Goal: Task Accomplishment & Management: Use online tool/utility

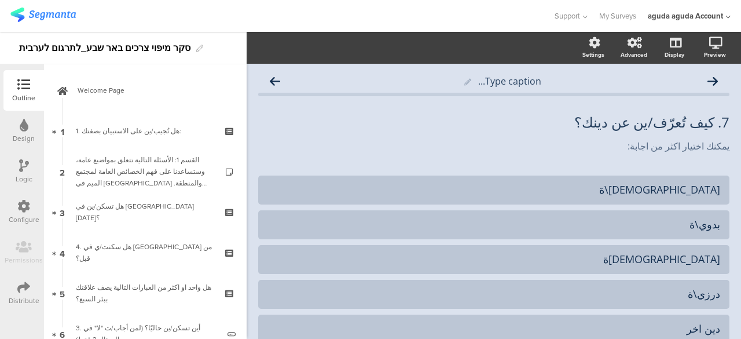
click at [17, 164] on div "Logic" at bounding box center [23, 171] width 41 height 41
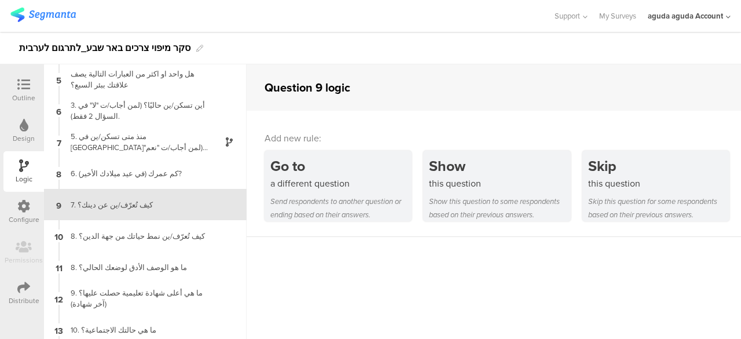
scroll to position [128, 0]
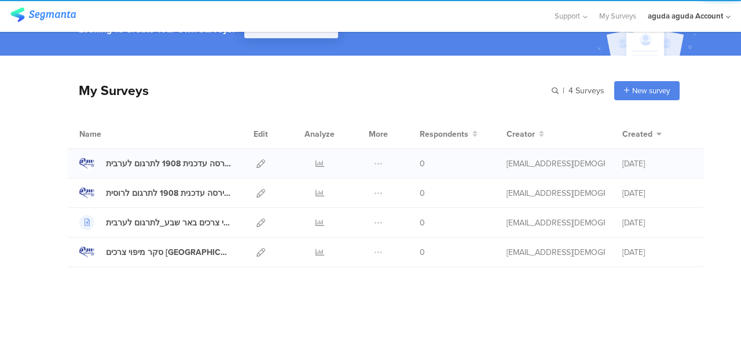
scroll to position [59, 0]
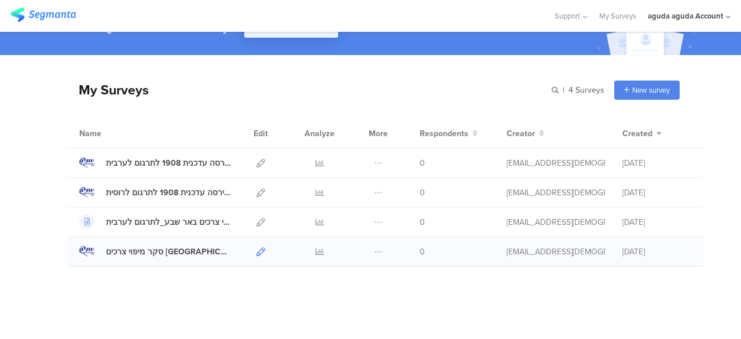
click at [256, 247] on icon at bounding box center [260, 251] width 9 height 9
click at [256, 159] on icon at bounding box center [260, 163] width 9 height 9
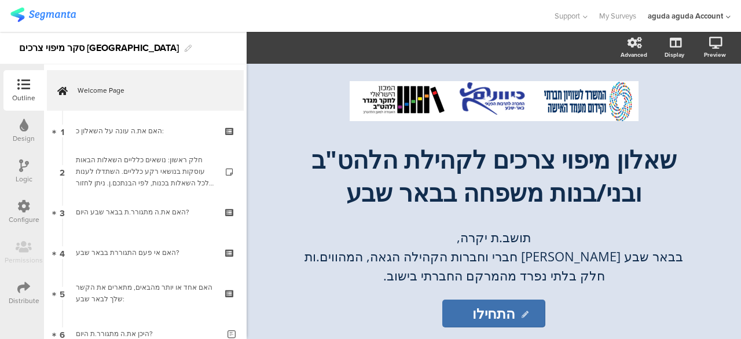
click at [26, 154] on div "Logic" at bounding box center [23, 171] width 41 height 41
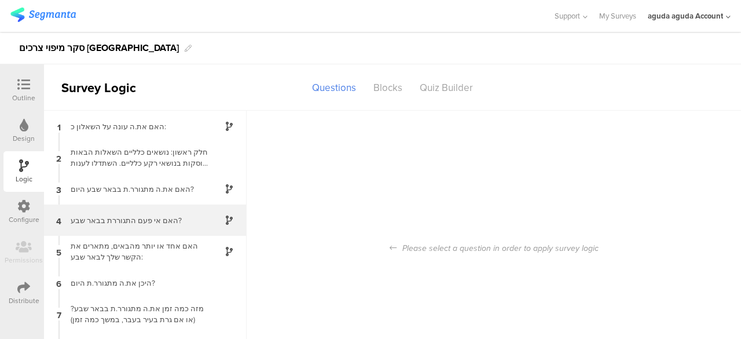
click at [182, 222] on div "האם אי פעם התגוררת בבאר שבע?" at bounding box center [136, 220] width 145 height 11
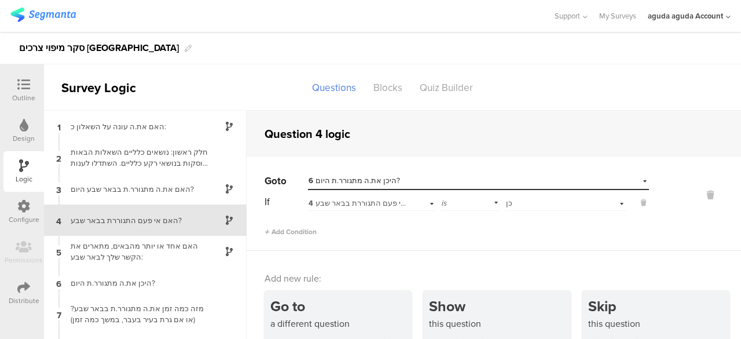
scroll to position [19, 0]
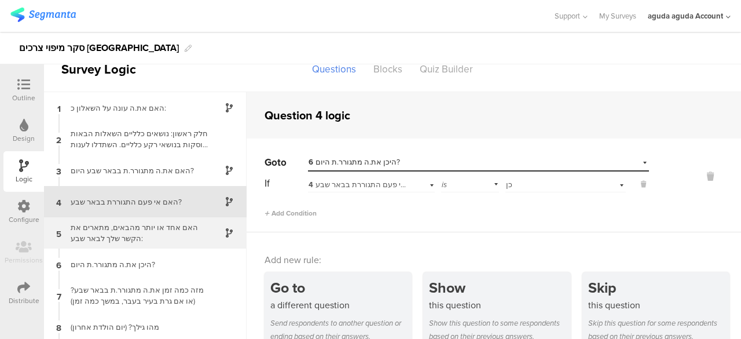
click at [155, 240] on div "האם אחד או יותר מהבאים, מתארים את הקשר שלך לבאר שבע:" at bounding box center [136, 233] width 145 height 22
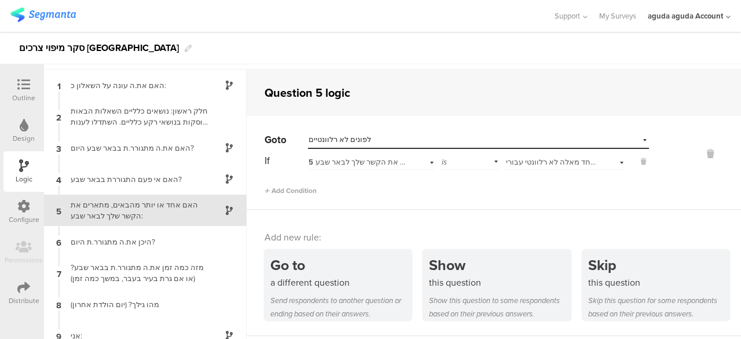
scroll to position [3, 0]
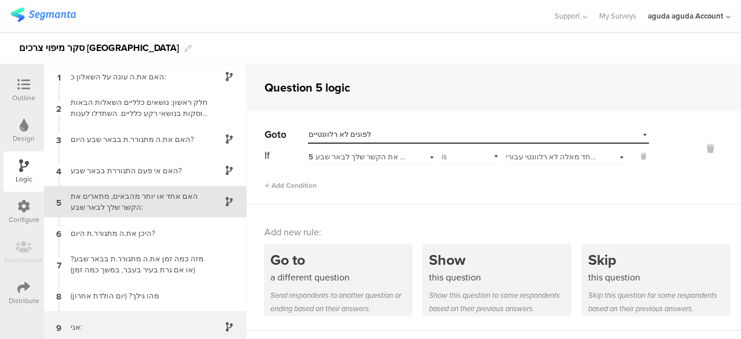
click at [172, 321] on div "אני:" at bounding box center [136, 326] width 145 height 11
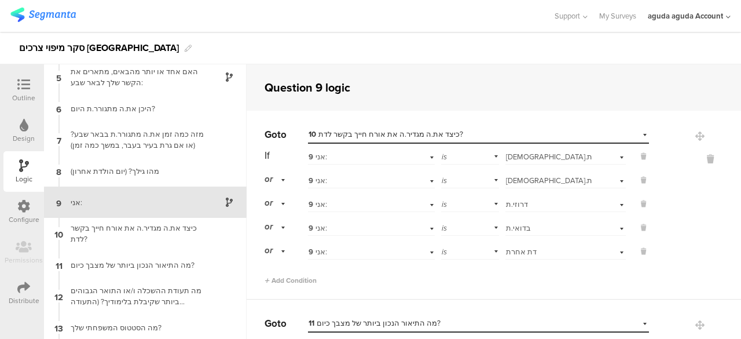
scroll to position [128, 0]
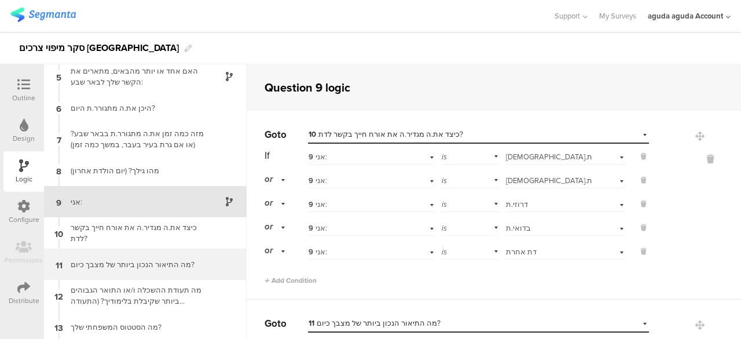
click at [161, 268] on div "מה התיאור הנכון ביותר של מצבך כיום?" at bounding box center [136, 264] width 145 height 11
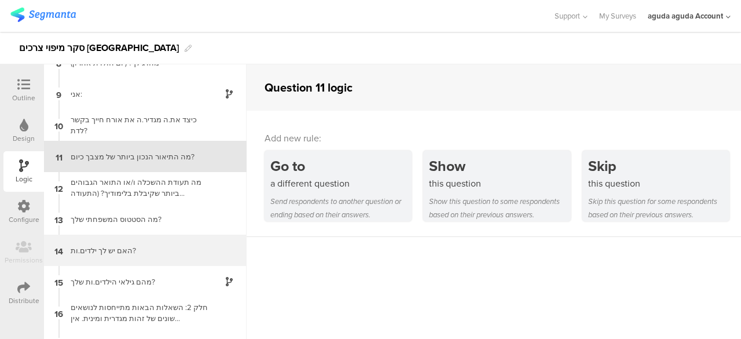
scroll to position [235, 0]
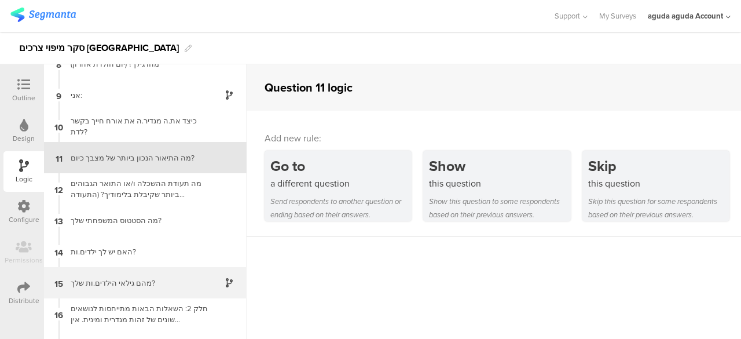
click at [112, 281] on div "מהם גילאי הילדים.ות שלך?" at bounding box center [136, 282] width 145 height 11
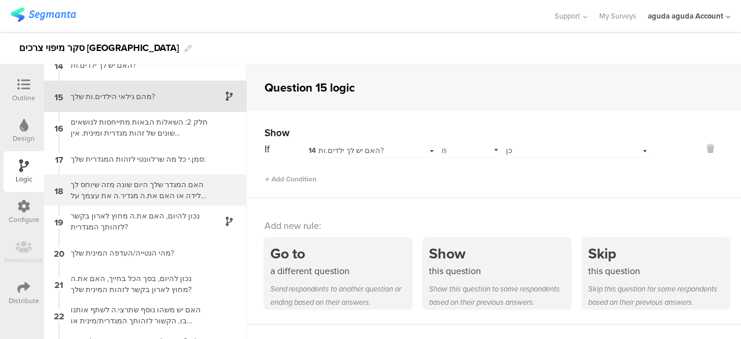
scroll to position [508, 0]
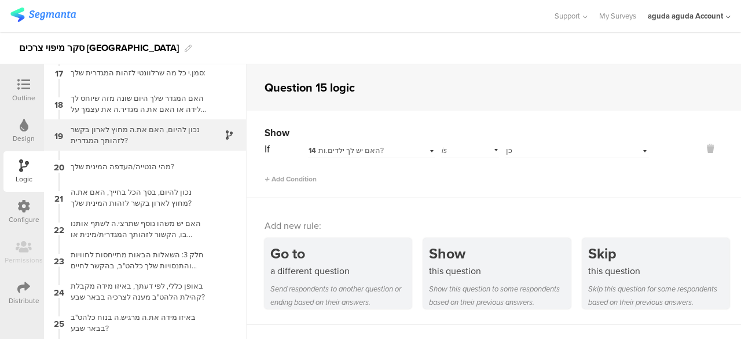
click at [111, 143] on div "נכון להיום, האם את.ה מחוץ לארון בקשר לזהותך המגדרית?" at bounding box center [136, 135] width 145 height 22
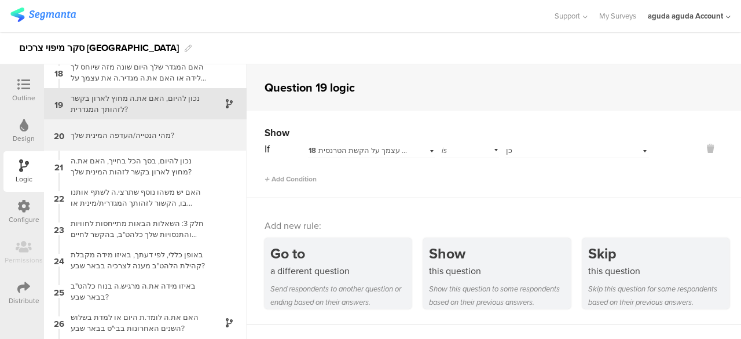
scroll to position [606, 0]
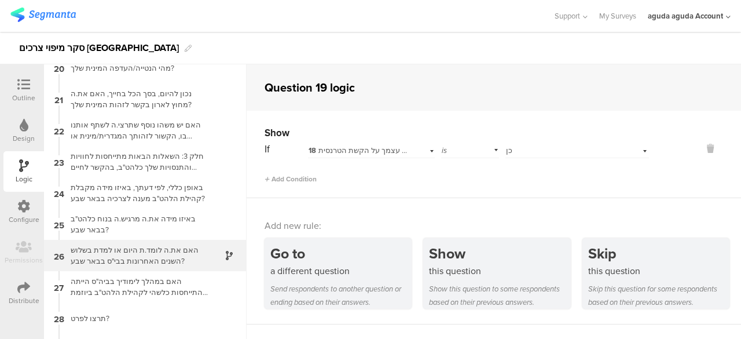
click at [111, 245] on div "האם את.ה לומד.ת היום או למדת בשלוש השנים האחרונות בבי"ס בבאר שבע?" at bounding box center [136, 255] width 145 height 22
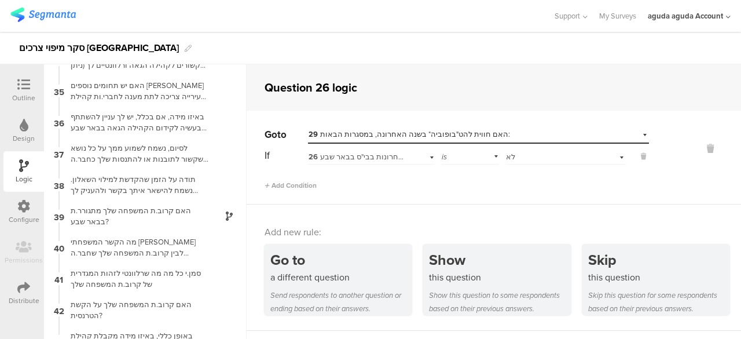
scroll to position [1097, 0]
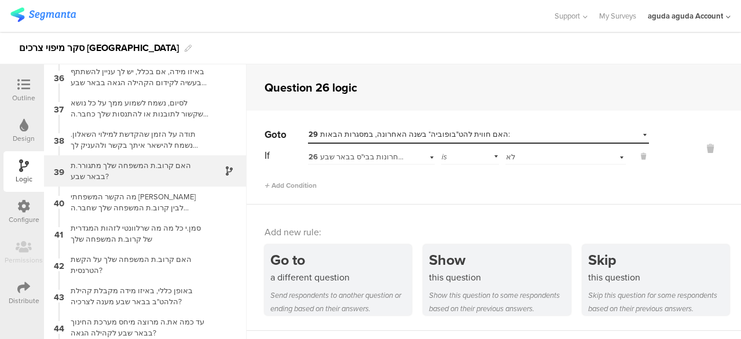
click at [126, 170] on div "האם קרוב.ת המשפחה שלך מתגורר.ת בבאר שבע?" at bounding box center [136, 171] width 145 height 22
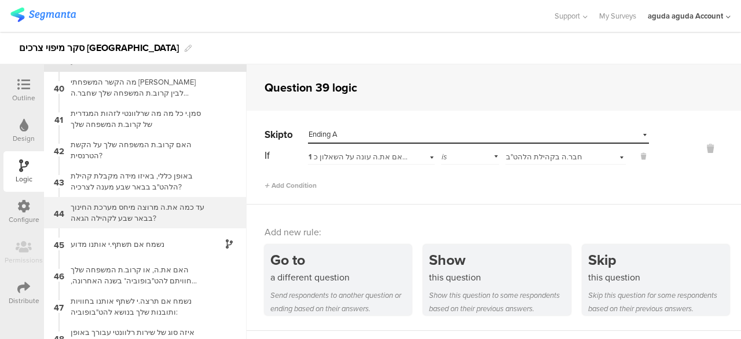
scroll to position [1277, 0]
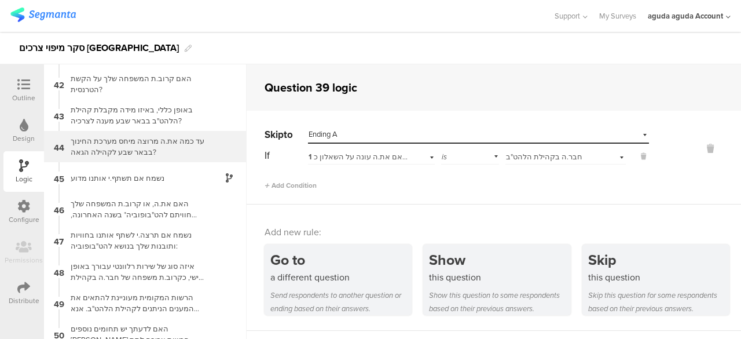
click at [144, 140] on div "עד כמה את.ה מרוצה מיחס מערכת החינוך בבאר שבע לקהילה הגאה?" at bounding box center [136, 146] width 145 height 22
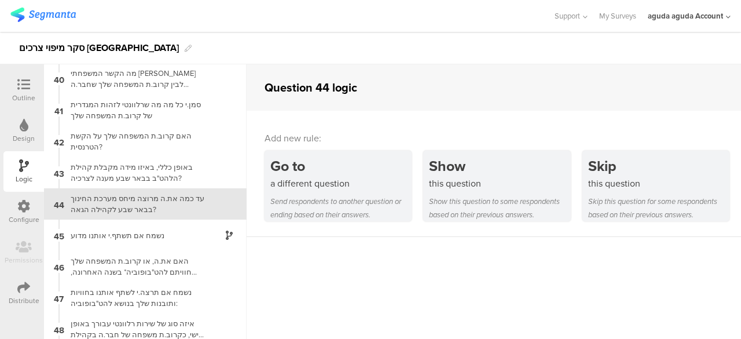
scroll to position [1222, 0]
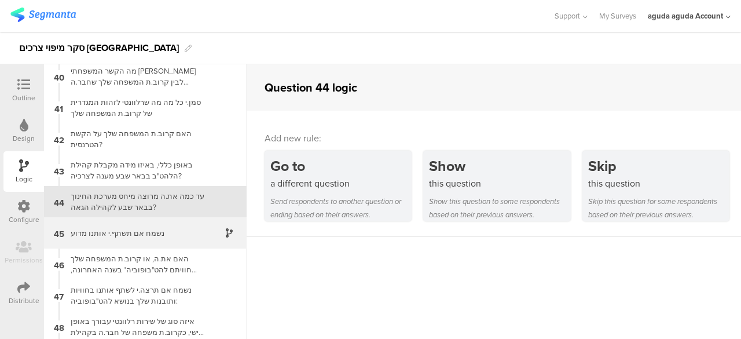
click at [91, 230] on div "נשמח אם תשתף.י אותנו מדוע" at bounding box center [136, 232] width 145 height 11
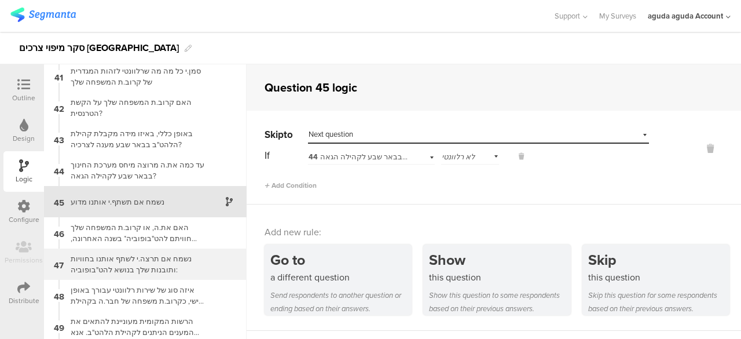
scroll to position [1444, 0]
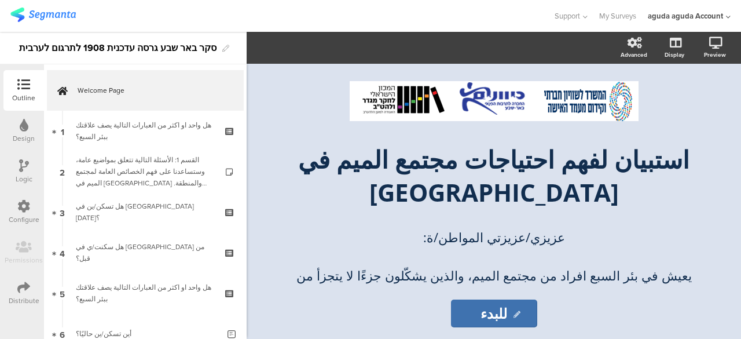
click at [24, 165] on icon at bounding box center [24, 165] width 10 height 13
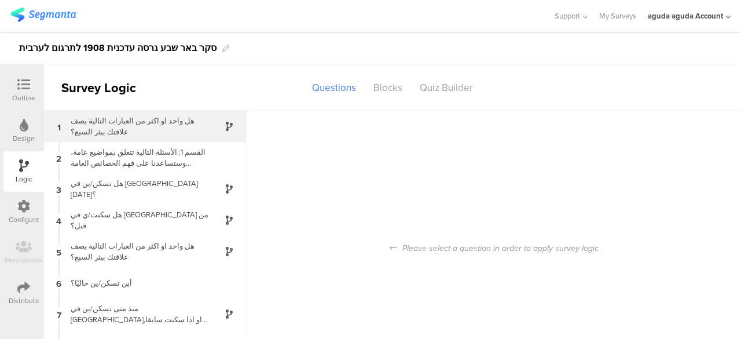
click at [172, 119] on div "هل واحد او اكثر من العبارات التالية يصف علاقتك ببئر السبع؟" at bounding box center [136, 126] width 145 height 22
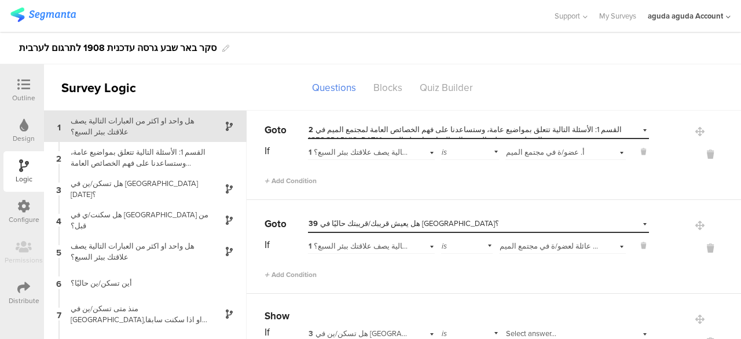
scroll to position [155, 0]
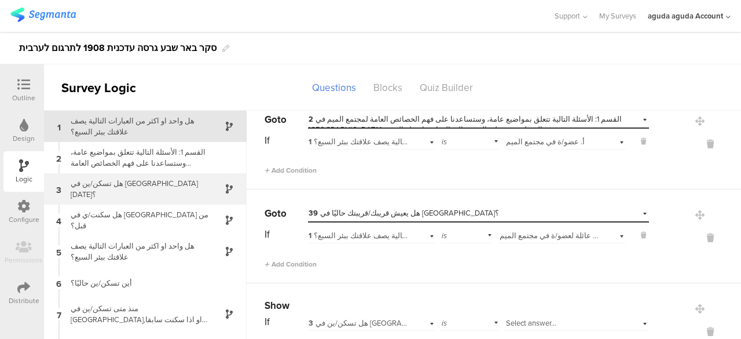
click at [166, 200] on div "3 هل تسكن/ين في بئر السبع اليوم؟" at bounding box center [145, 188] width 203 height 31
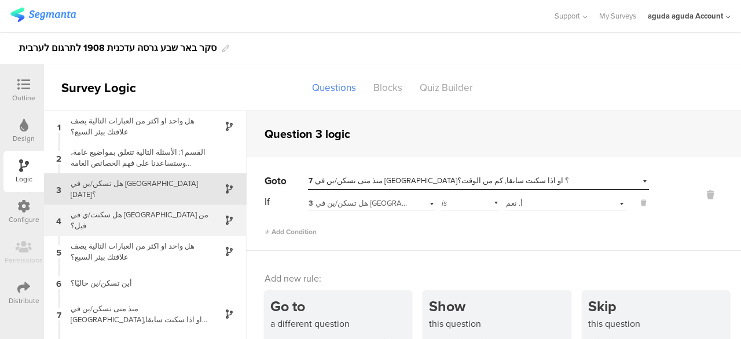
click at [146, 227] on div "4 هل سكنت/ي في بئر السبع من قبل؟" at bounding box center [145, 219] width 203 height 31
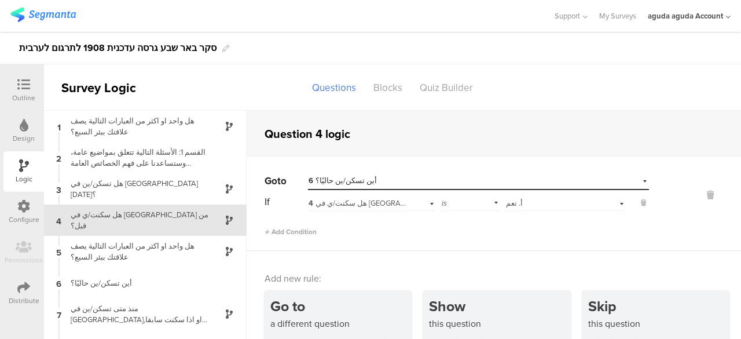
scroll to position [19, 0]
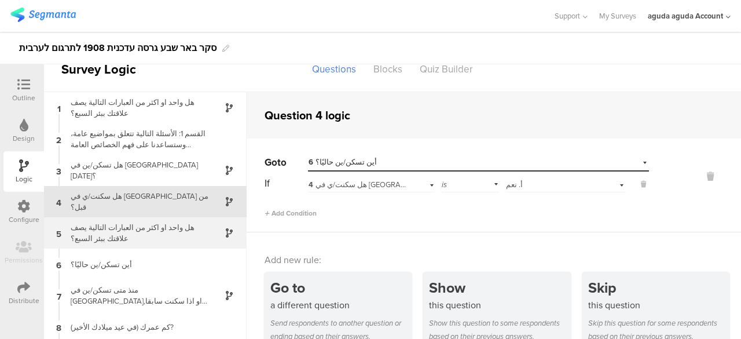
click at [135, 233] on div "هل واحد او اكثر من العبارات التالية يصف علاقتك ببئر السبع؟" at bounding box center [136, 233] width 145 height 22
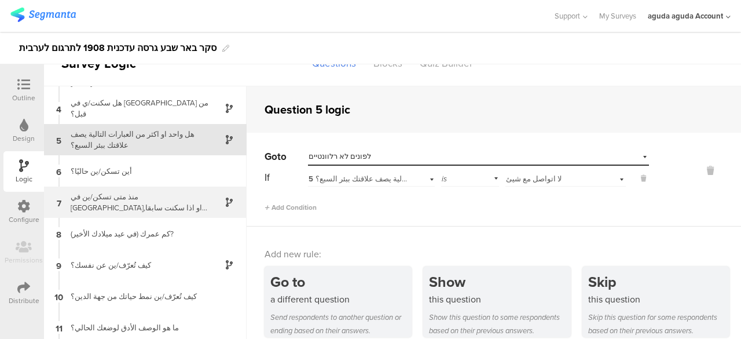
scroll to position [89, 0]
click at [97, 200] on div "منذ متى تسكن/ين في بئر السبع؟ او اذا سكنت سابقا, كم من الوقت؟" at bounding box center [136, 201] width 145 height 22
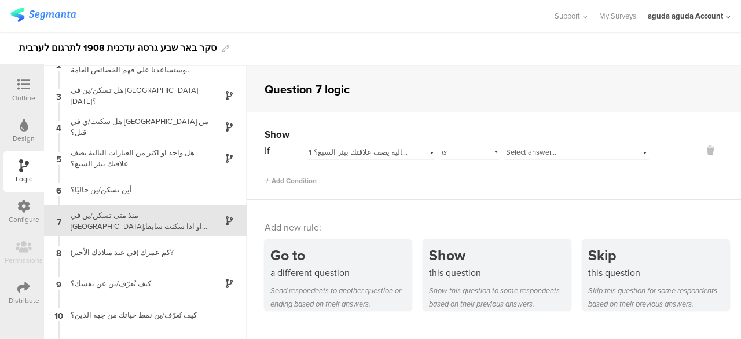
scroll to position [66, 0]
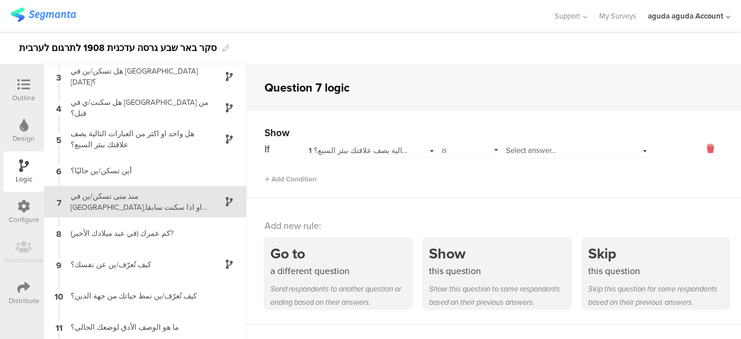
click at [701, 150] on icon at bounding box center [710, 148] width 28 height 13
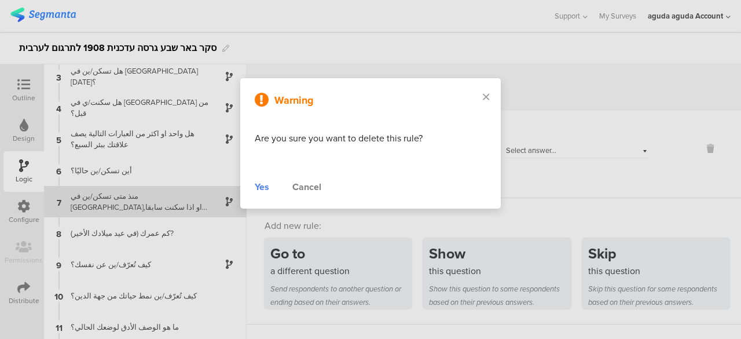
click at [258, 186] on div "Yes" at bounding box center [262, 187] width 14 height 14
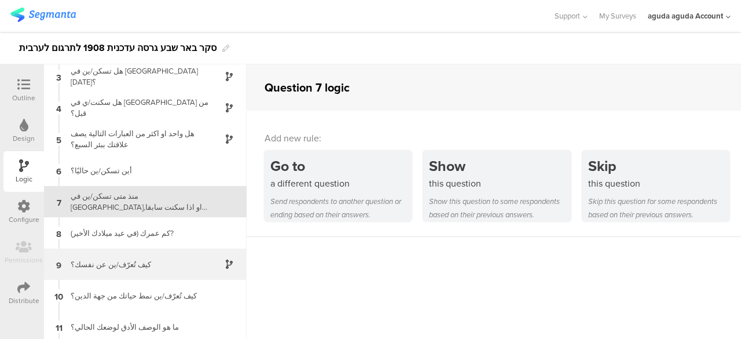
click at [127, 259] on div "كيف تُعرّف/ين عن نفسك؟" at bounding box center [136, 264] width 145 height 11
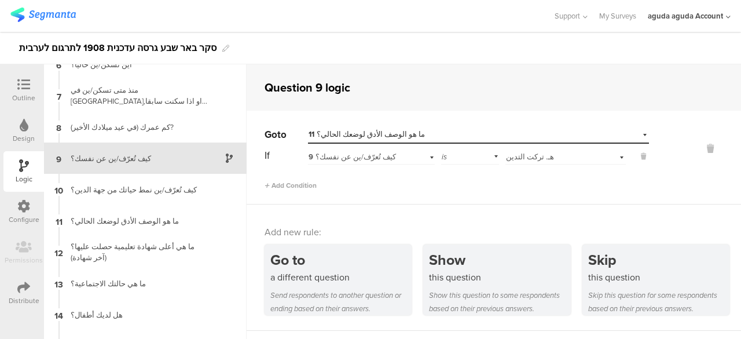
scroll to position [172, 0]
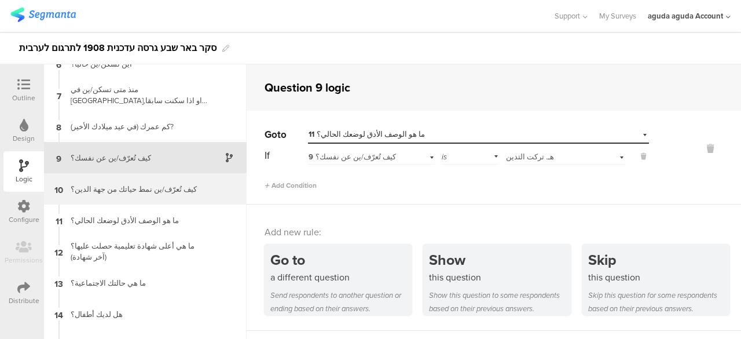
click at [166, 185] on div "كيف تُعرّف/ين نمط حياتك من جهة الدين؟" at bounding box center [136, 188] width 145 height 11
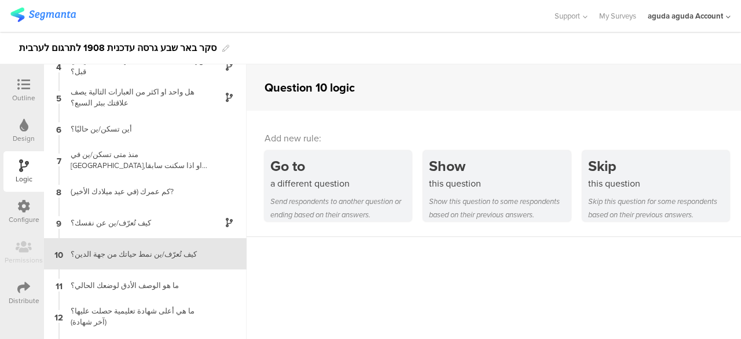
scroll to position [160, 0]
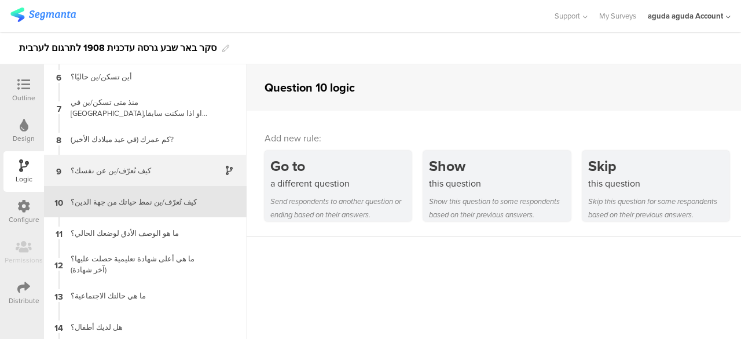
click at [119, 172] on div "كيف تُعرّف/ين عن نفسك؟" at bounding box center [136, 170] width 145 height 11
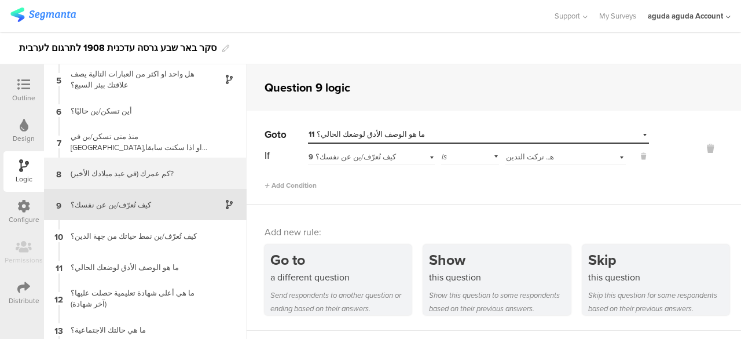
scroll to position [128, 0]
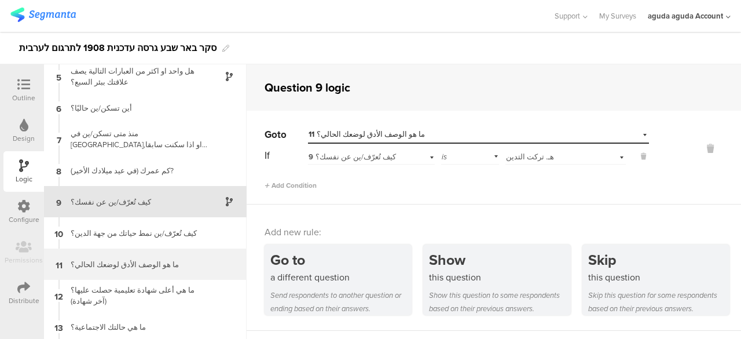
click at [131, 263] on div "ما هو الوصف الأدق لوضعك الحالي؟" at bounding box center [136, 264] width 145 height 11
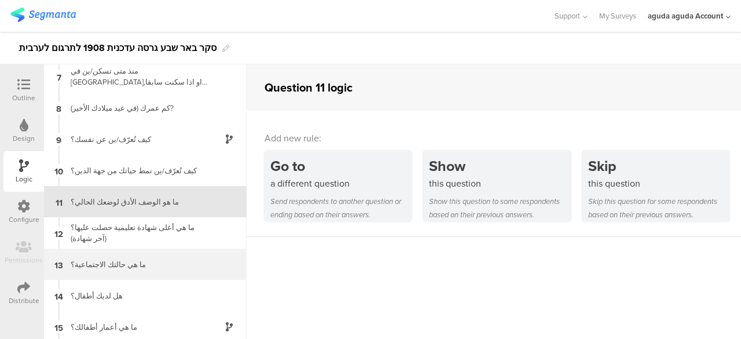
scroll to position [305, 0]
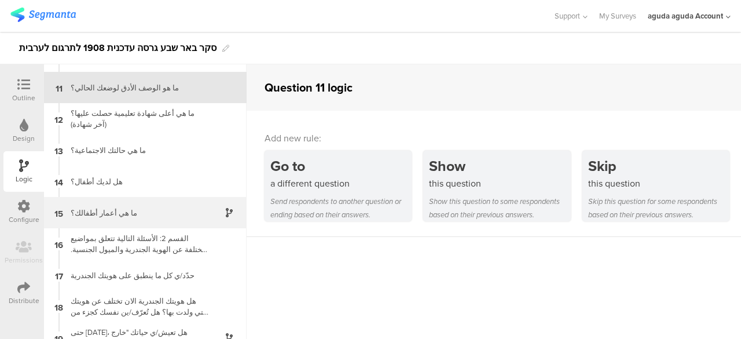
click at [144, 222] on div "15 ما هي أعمار أطفالك؟" at bounding box center [145, 212] width 203 height 31
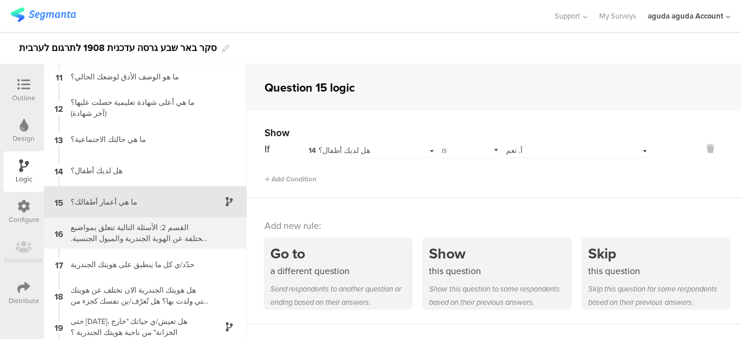
scroll to position [400, 0]
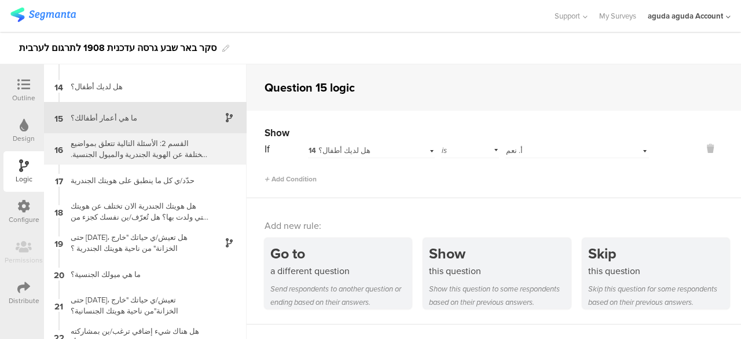
click at [153, 247] on div "حتى اليوم، هل تعيش/ي حياتك "خارج الخزانة" من ناحية هويتك الجندرية ؟" at bounding box center [136, 242] width 145 height 22
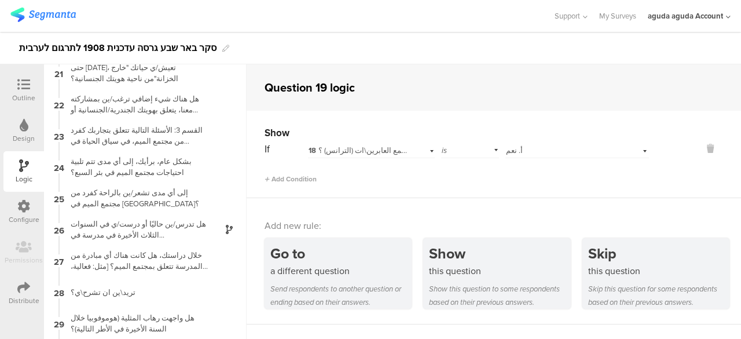
scroll to position [705, 0]
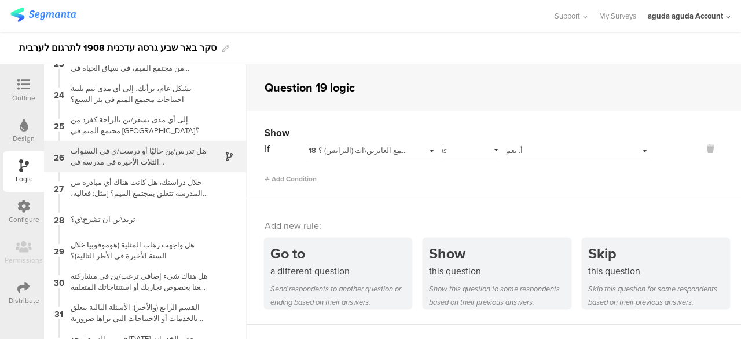
click at [146, 159] on div "هل تدرس/ين حاليًا أو درست/ي في السنوات الثلاث الأخيرة في مدرسة في بئر السبع؟" at bounding box center [136, 156] width 145 height 22
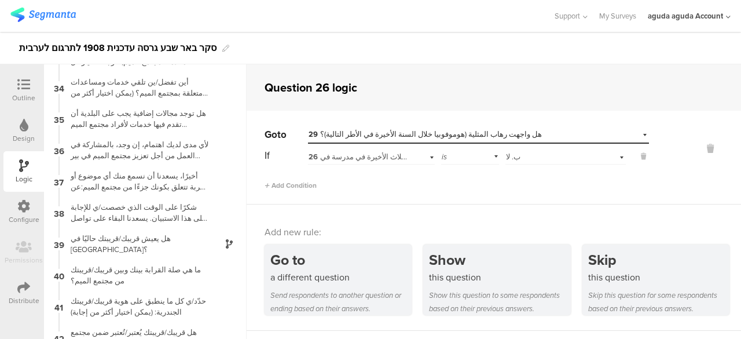
scroll to position [1024, 0]
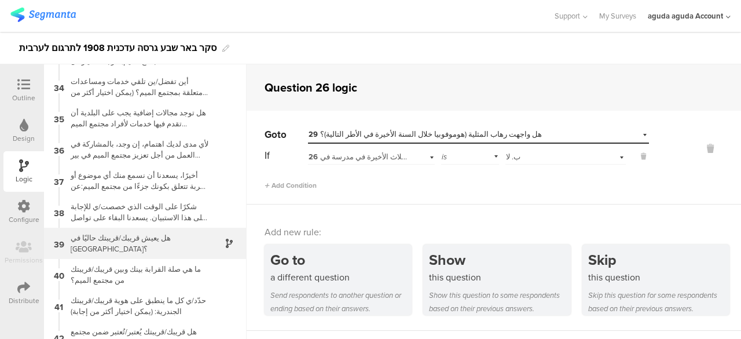
click at [124, 240] on div "هل يعيش قريبك/قريبتك حاليًا في بئر السبع؟" at bounding box center [136, 243] width 145 height 22
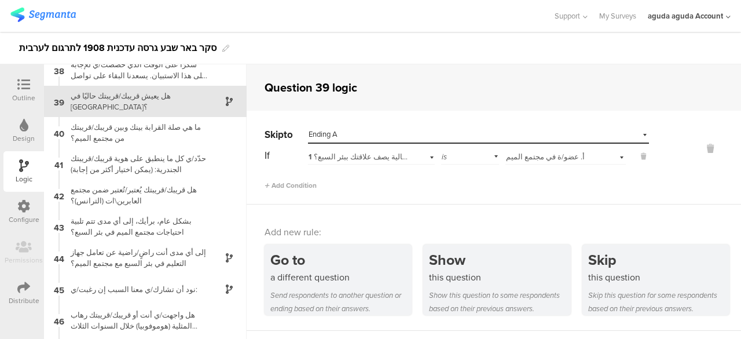
scroll to position [1255, 0]
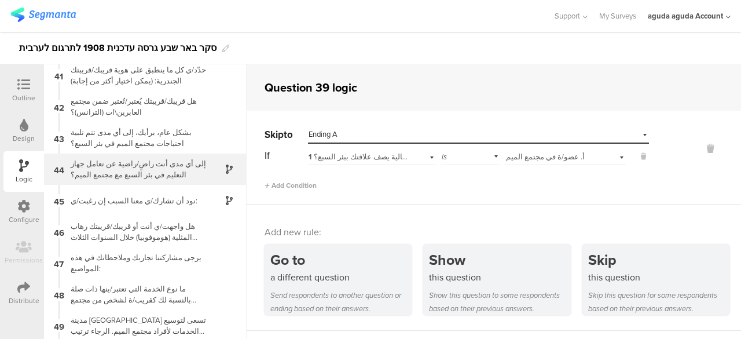
click at [127, 175] on div "إلى أي مدى أنت راضٍ/راضية عن تعامل جهاز التعليم في بئر السبع مع مجتمع الميم؟" at bounding box center [136, 169] width 145 height 22
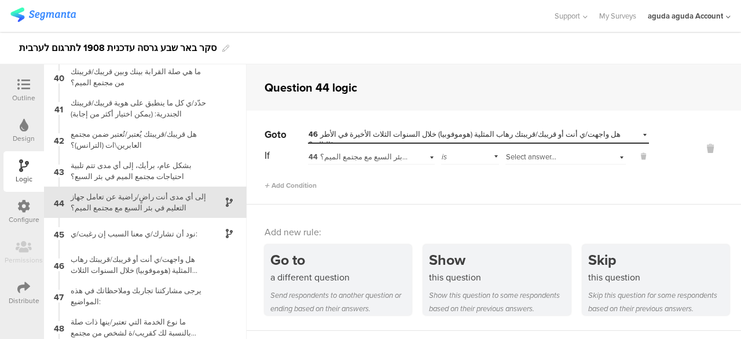
scroll to position [1222, 0]
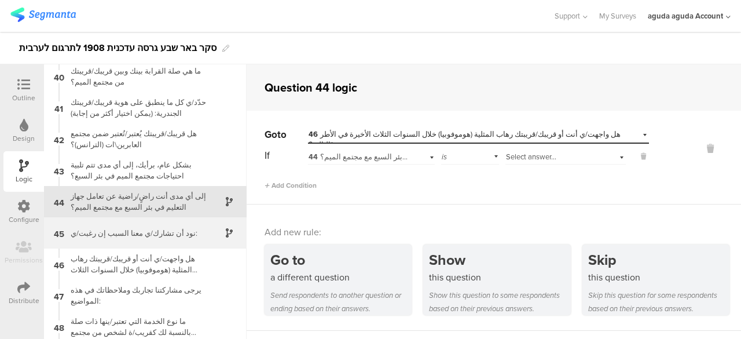
click at [164, 219] on div "45 نود أن تشارك/ي معنا السبب إن رغبت/ي:" at bounding box center [145, 232] width 203 height 31
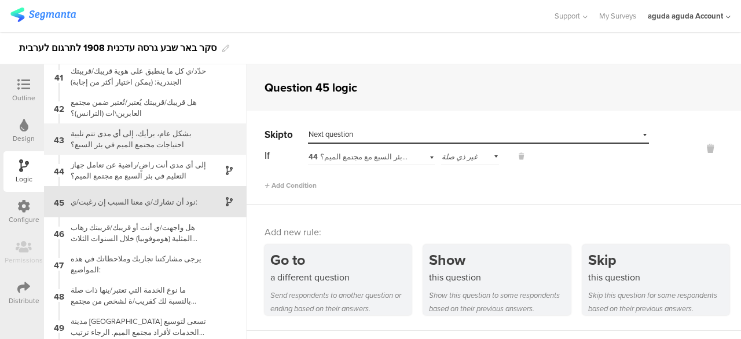
scroll to position [1236, 0]
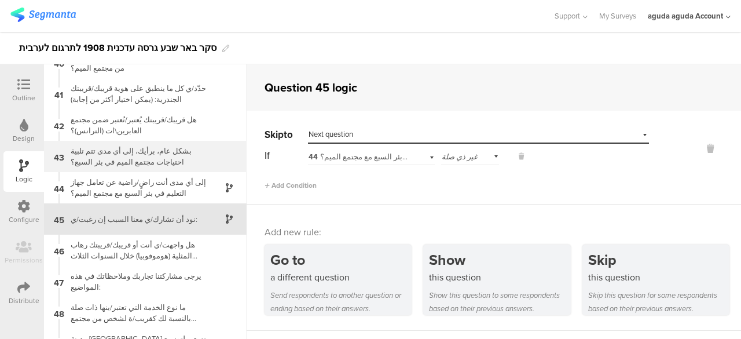
click at [163, 181] on div "إلى أي مدى أنت راضٍ/راضية عن تعامل جهاز التعليم في بئر السبع مع مجتمع الميم؟" at bounding box center [136, 188] width 145 height 22
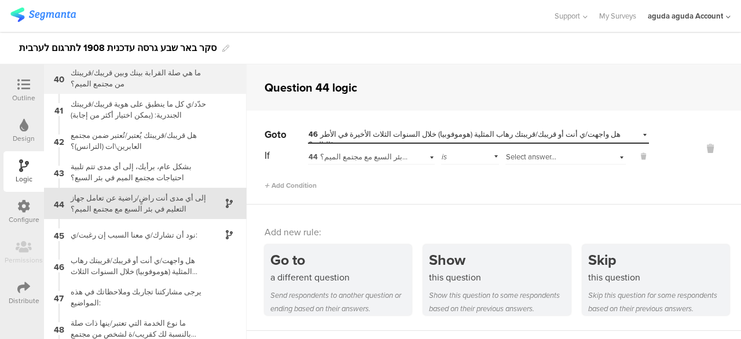
scroll to position [1222, 0]
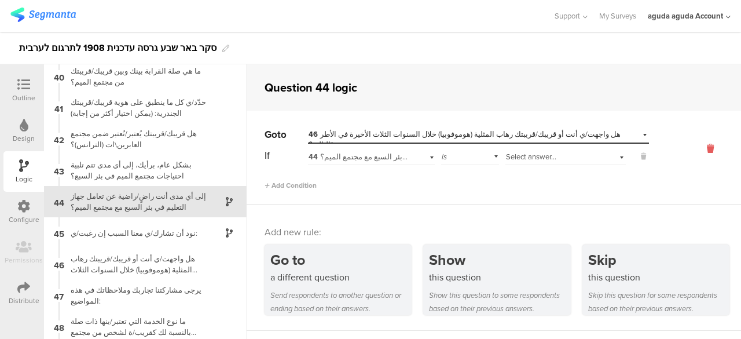
click at [696, 148] on icon at bounding box center [710, 148] width 28 height 13
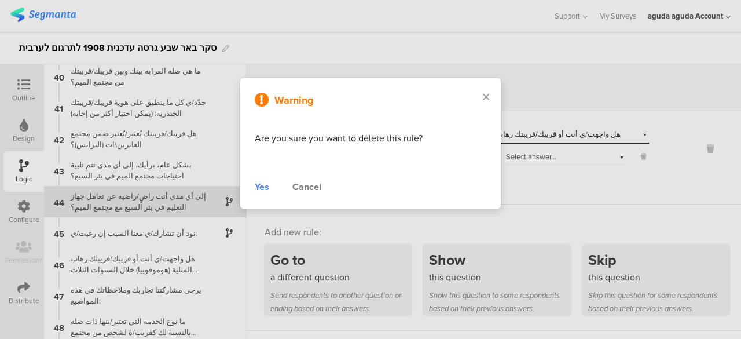
click at [259, 185] on div "Yes" at bounding box center [262, 187] width 14 height 14
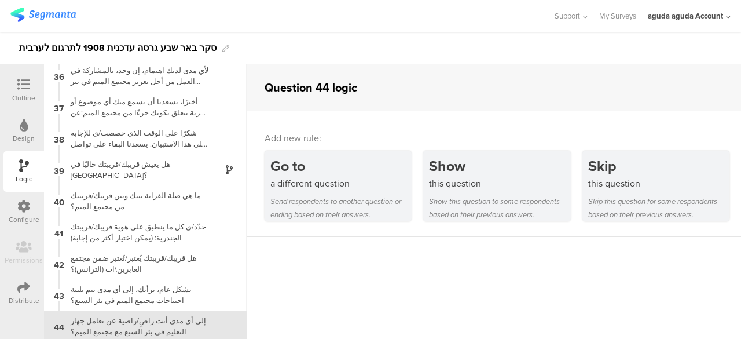
scroll to position [1082, 0]
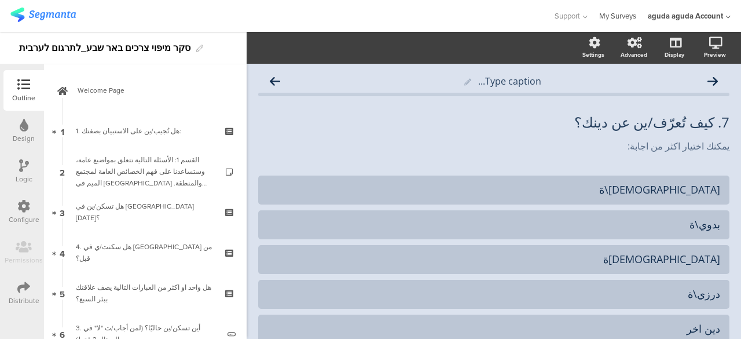
click at [622, 14] on link "My Surveys" at bounding box center [617, 16] width 37 height 32
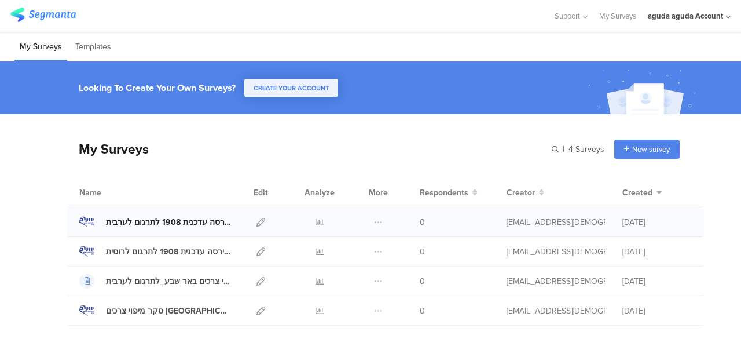
click at [162, 219] on div "סקר באר שבע גרסה עדכנית 1908 לתרגום לערבית" at bounding box center [168, 222] width 125 height 12
click at [256, 219] on icon at bounding box center [260, 222] width 9 height 9
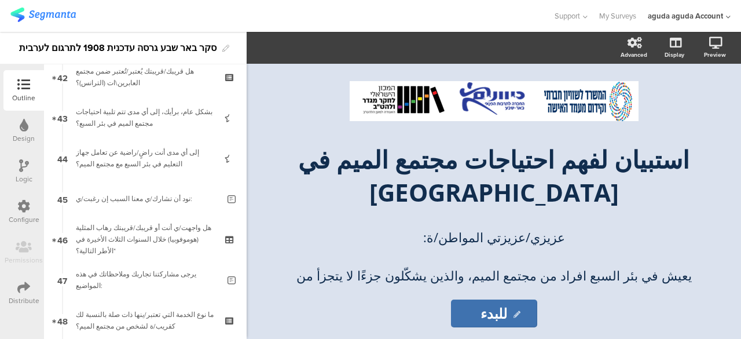
scroll to position [2147, 0]
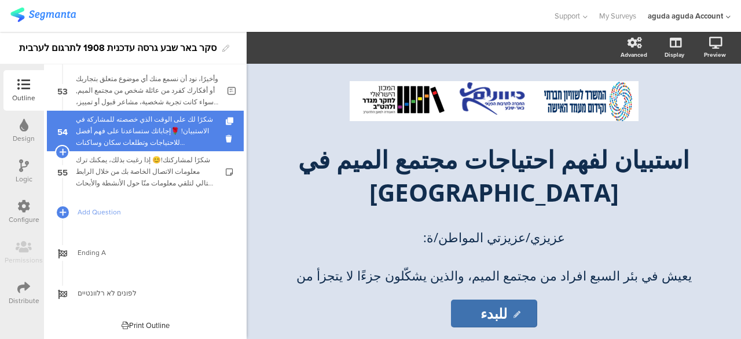
click at [142, 124] on div "شكرًا لك على الوقت الذي خصصته للمشاركة في الاستبيان! 🌹إجاباتك ستساعدنا على فهم …" at bounding box center [145, 130] width 138 height 35
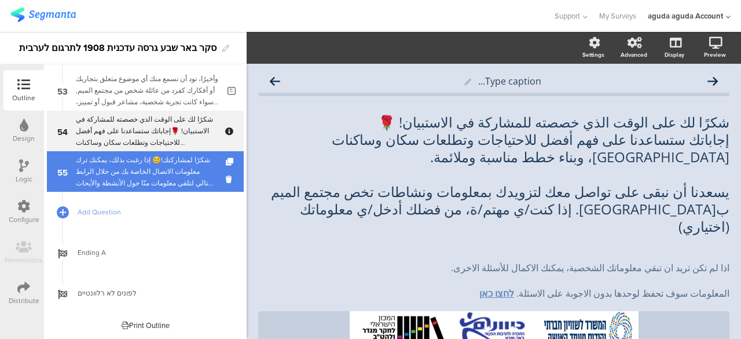
click at [117, 177] on div "شكرًا لمشاركتك!😊 إذا رغبت بذلك، يمكنك ترك معلومات الاتصال الخاصة بك من خلال الر…" at bounding box center [145, 171] width 138 height 35
